Goal: Information Seeking & Learning: Learn about a topic

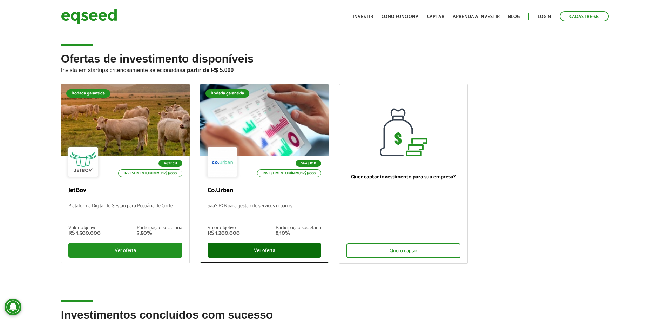
click at [258, 252] on div "Ver oferta" at bounding box center [265, 250] width 114 height 15
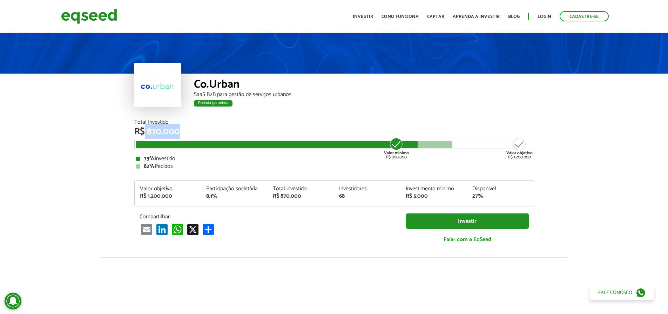
drag, startPoint x: 158, startPoint y: 129, endPoint x: 252, endPoint y: 128, distance: 94.0
click at [227, 132] on div "R$ 870.000" at bounding box center [334, 131] width 400 height 9
click at [372, 18] on link "Investir" at bounding box center [363, 16] width 20 height 5
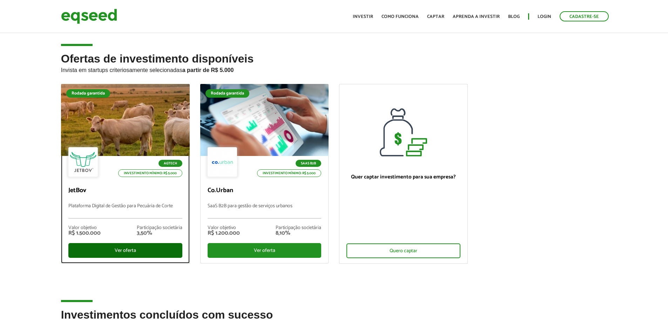
click at [132, 251] on div "Ver oferta" at bounding box center [125, 250] width 114 height 15
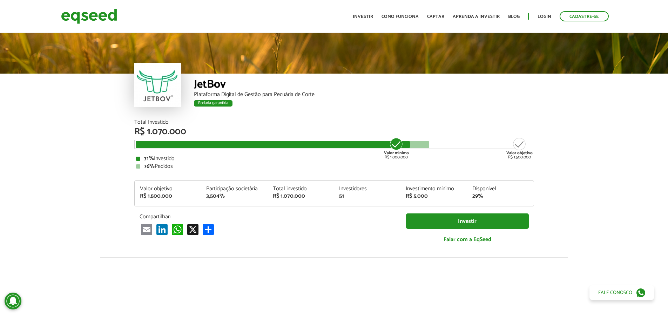
scroll to position [879, 0]
